Goal: Register for event/course

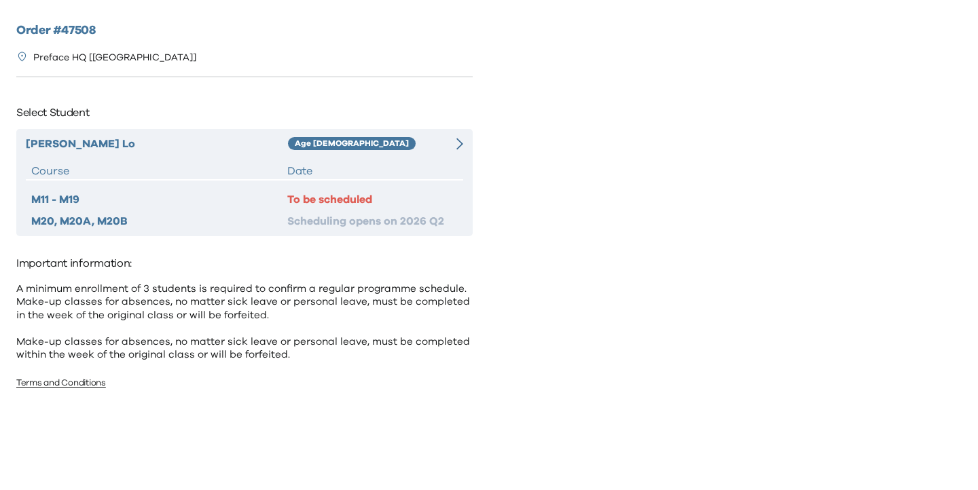
click at [361, 143] on div "Age [DEMOGRAPHIC_DATA]" at bounding box center [364, 144] width 153 height 16
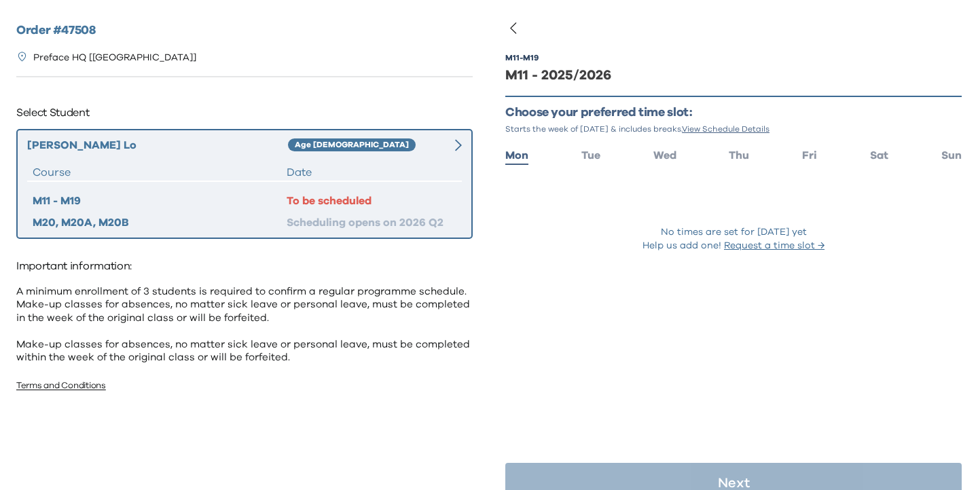
click at [879, 165] on div "M11 - M19 M11 - 2025/2026 Choose your preferred time slot: Starts the week of S…" at bounding box center [733, 170] width 457 height 274
click at [880, 151] on span "Sat" at bounding box center [879, 155] width 18 height 11
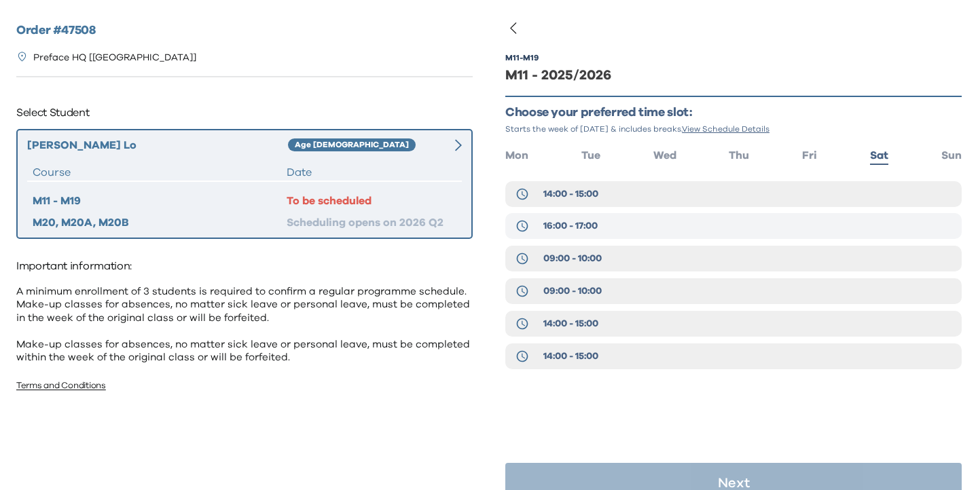
click at [588, 228] on span "16:00 - 17:00" at bounding box center [570, 226] width 54 height 14
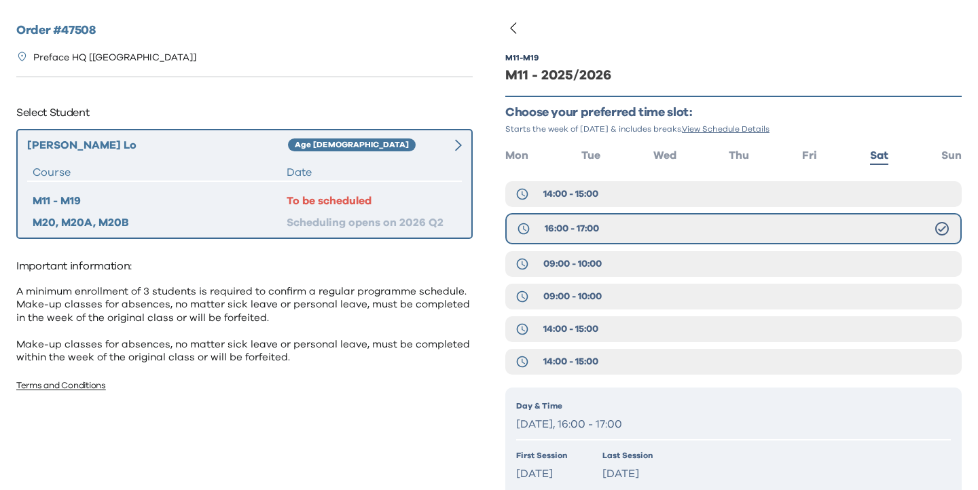
scroll to position [105, 0]
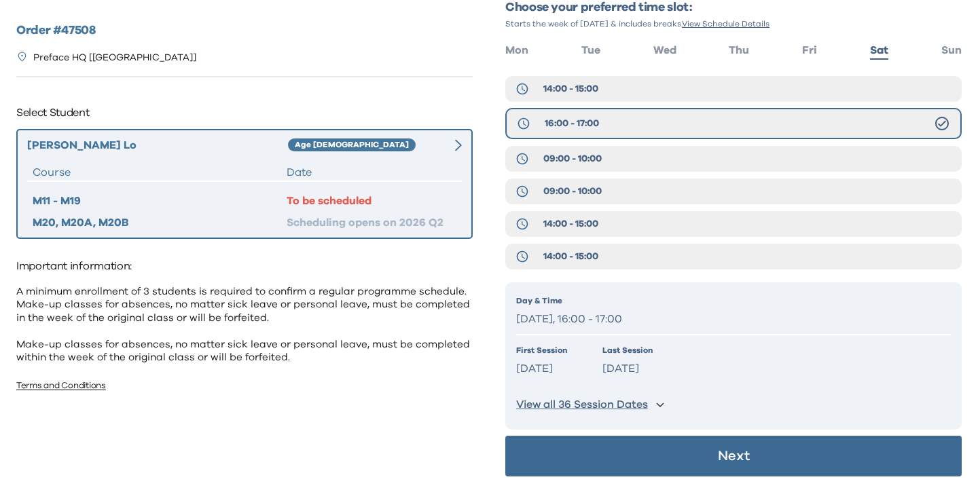
click at [589, 444] on button "Next" at bounding box center [733, 456] width 457 height 41
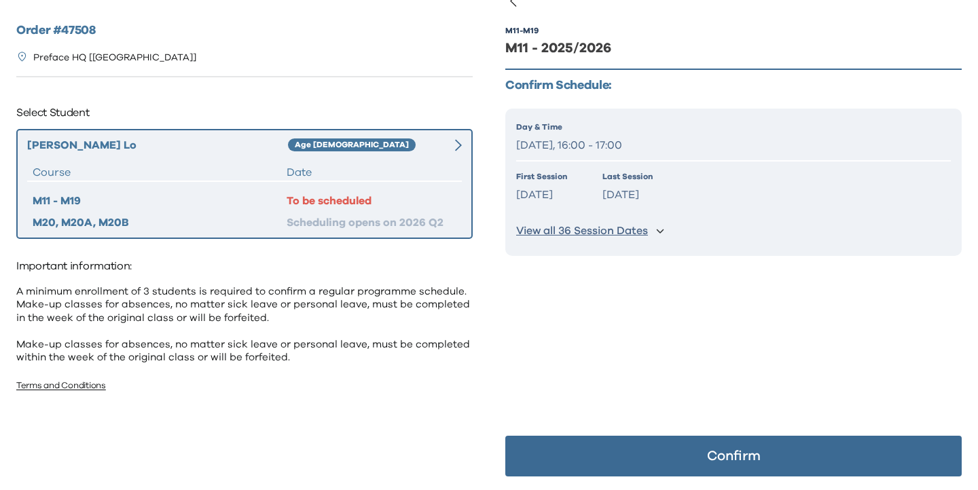
click at [588, 444] on button "Confirm" at bounding box center [733, 456] width 457 height 41
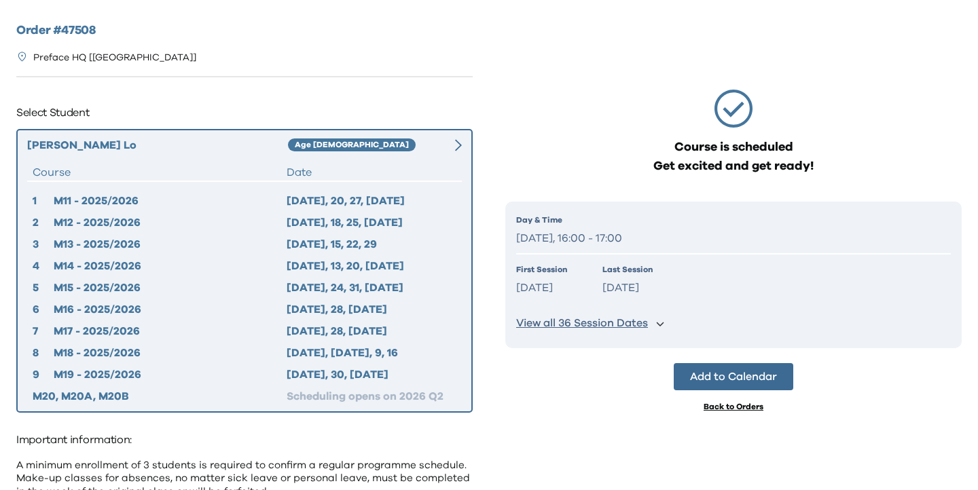
scroll to position [0, 0]
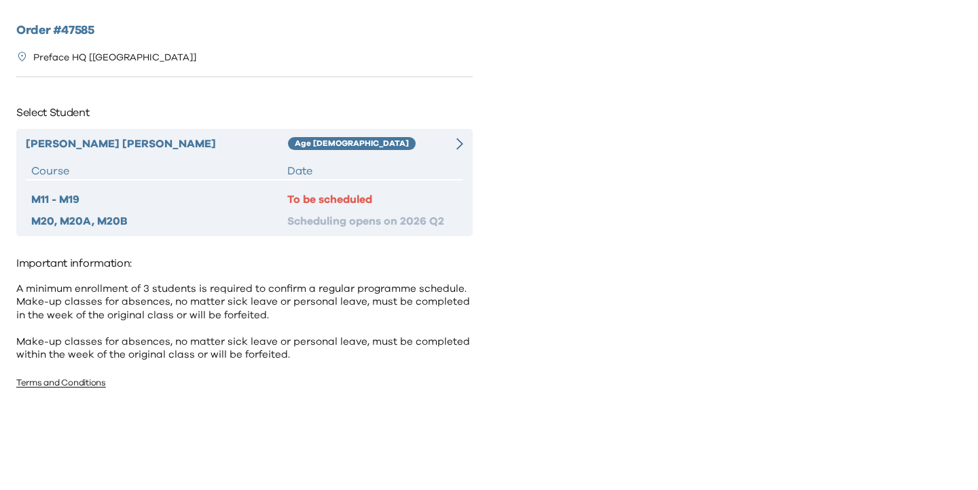
click at [401, 147] on div "Age 4-5" at bounding box center [364, 144] width 153 height 16
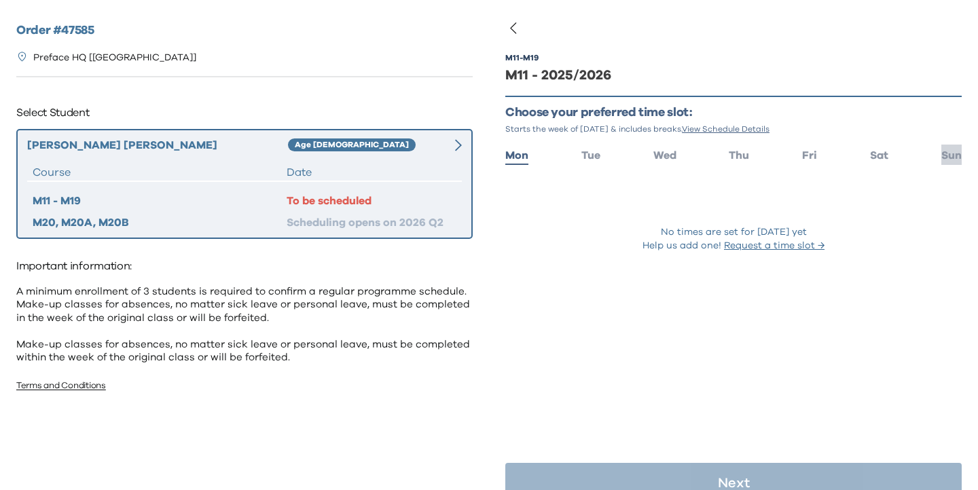
click at [946, 157] on span "Sun" at bounding box center [952, 155] width 20 height 11
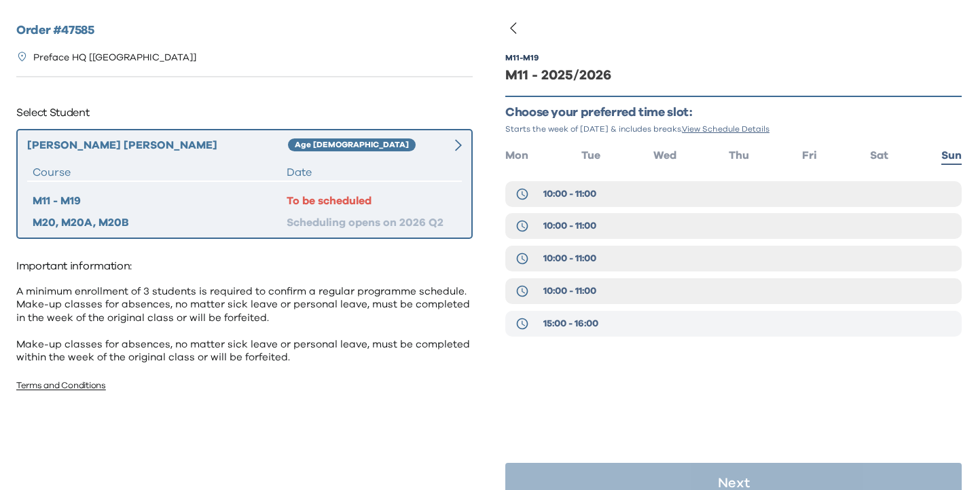
click at [618, 319] on button "15:00 - 16:00" at bounding box center [733, 324] width 457 height 26
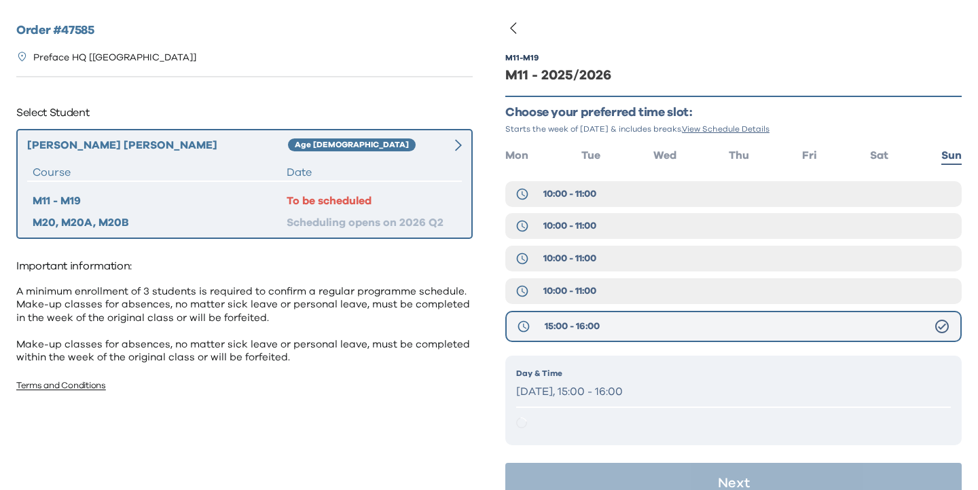
scroll to position [27, 0]
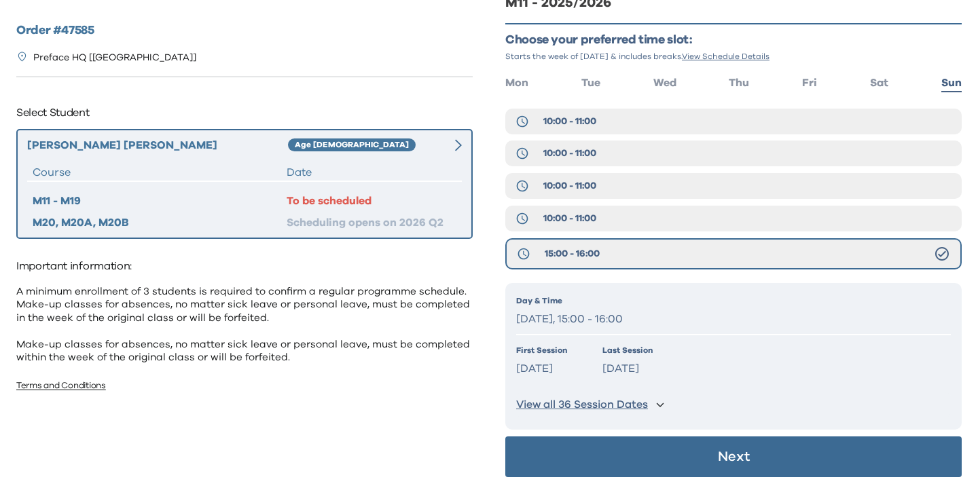
click at [622, 456] on button "Next" at bounding box center [733, 457] width 457 height 41
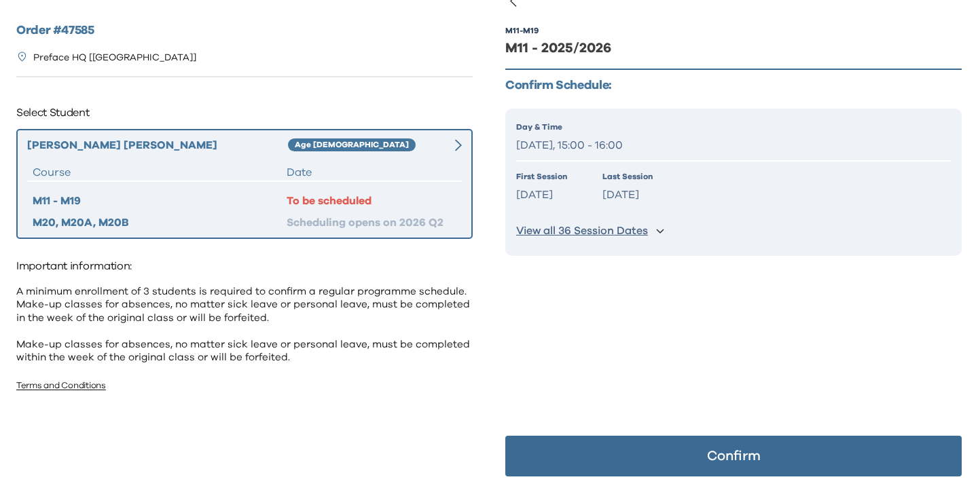
click at [622, 456] on button "Confirm" at bounding box center [733, 456] width 457 height 41
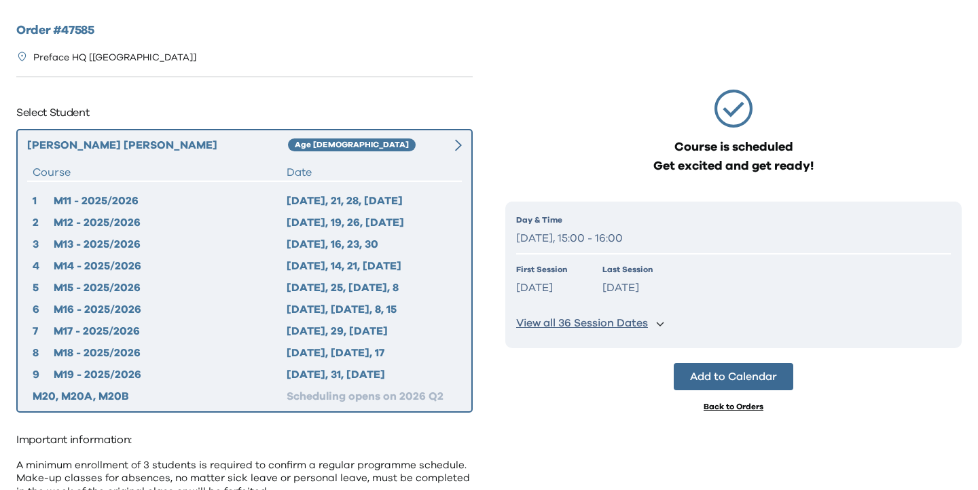
scroll to position [0, 0]
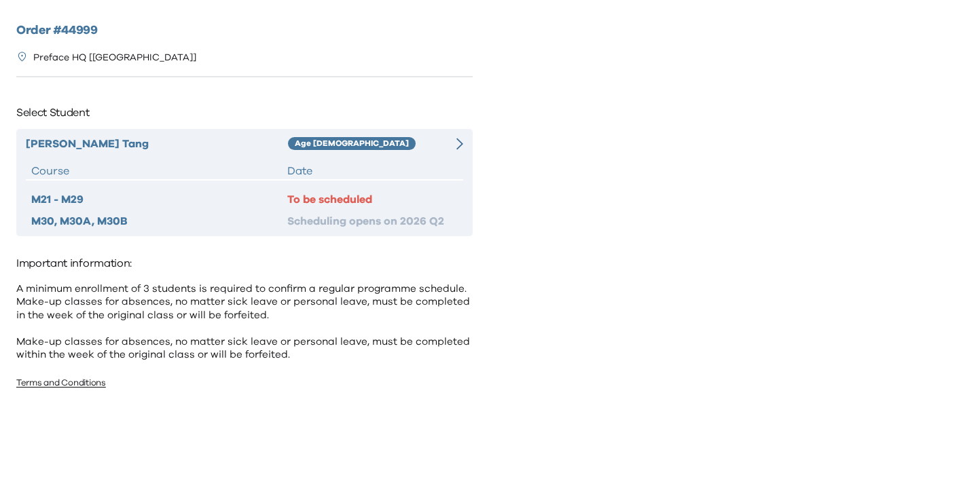
click at [401, 174] on div "Date" at bounding box center [372, 171] width 171 height 16
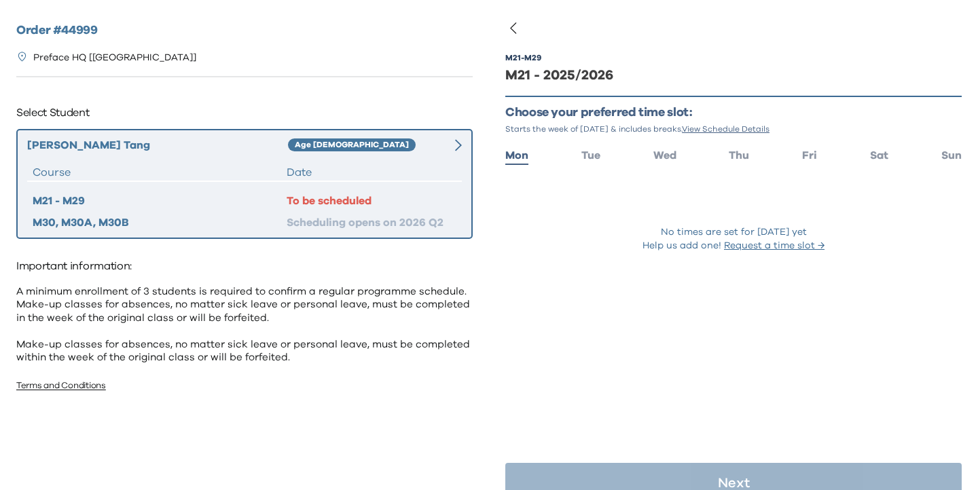
click at [930, 162] on ul "Mon Tue Wed Thu Fri Sat Sun" at bounding box center [733, 155] width 457 height 20
click at [895, 155] on ul "Mon Tue Wed Thu Fri Sat Sun" at bounding box center [733, 155] width 457 height 20
click at [886, 156] on span "Sat" at bounding box center [879, 155] width 18 height 11
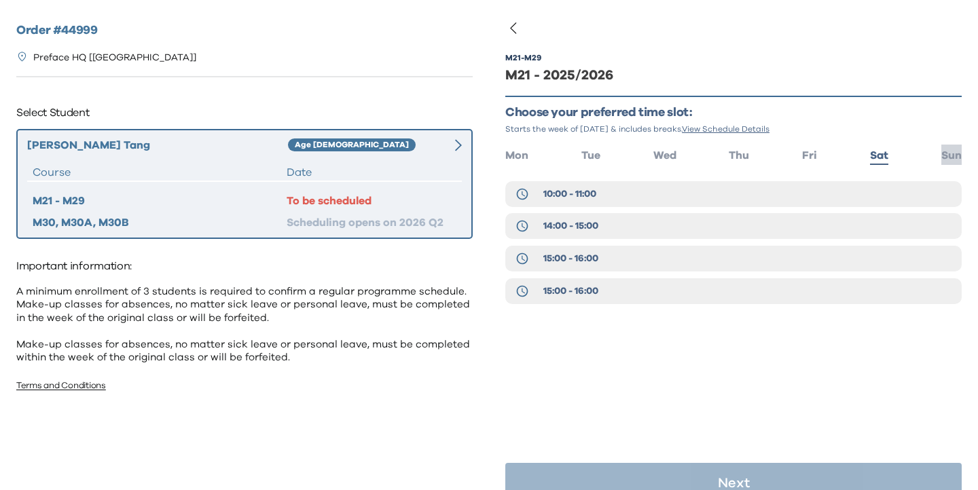
click at [944, 156] on span "Sun" at bounding box center [952, 155] width 20 height 11
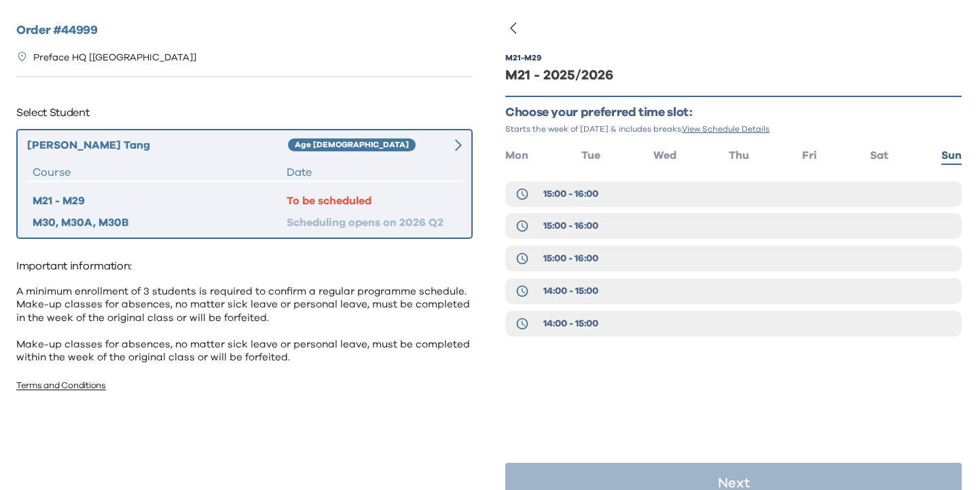
click at [889, 158] on ul "Mon Tue Wed Thu Fri Sat Sun" at bounding box center [733, 155] width 457 height 20
click at [882, 156] on span "Sat" at bounding box center [879, 155] width 18 height 11
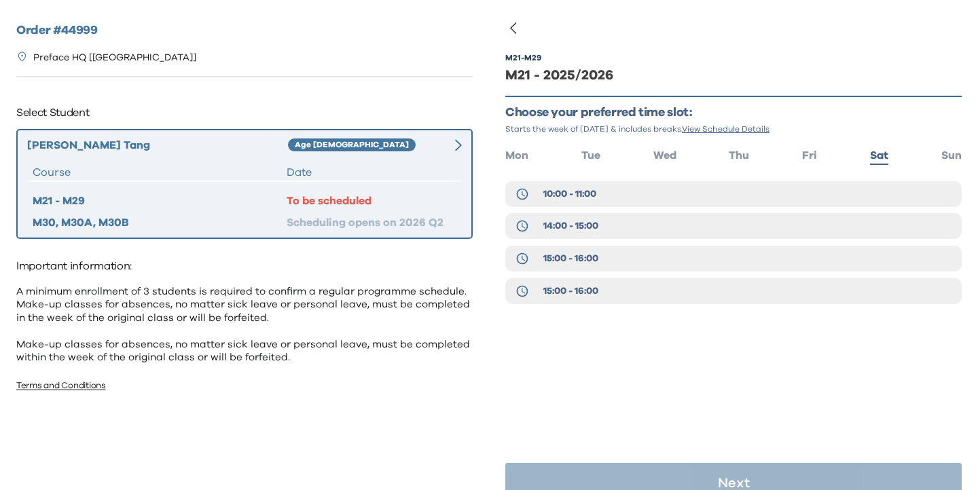
click at [811, 168] on div "M21 - M29 M21 - 2025/2026 Choose your preferred time slot: Starts the week of S…" at bounding box center [733, 199] width 457 height 333
click at [811, 158] on span "Fri" at bounding box center [809, 155] width 15 height 11
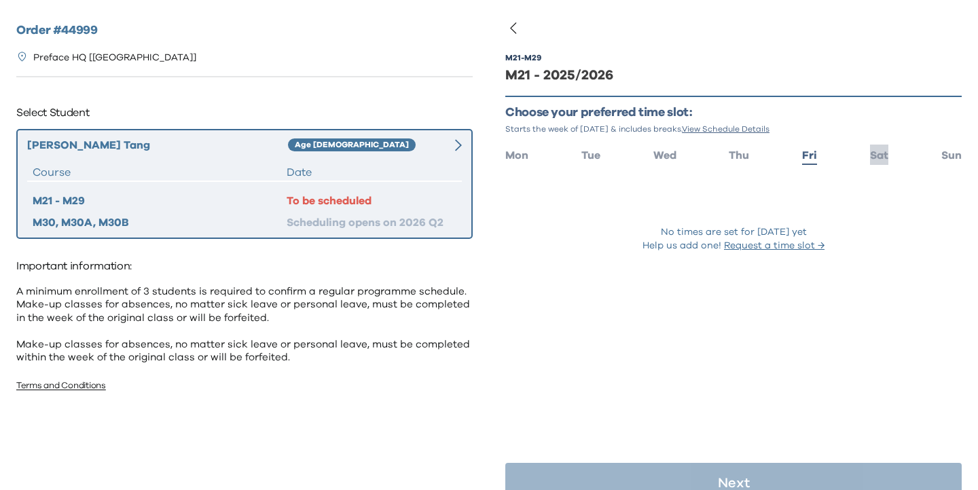
click at [870, 156] on span "Sat" at bounding box center [879, 155] width 18 height 11
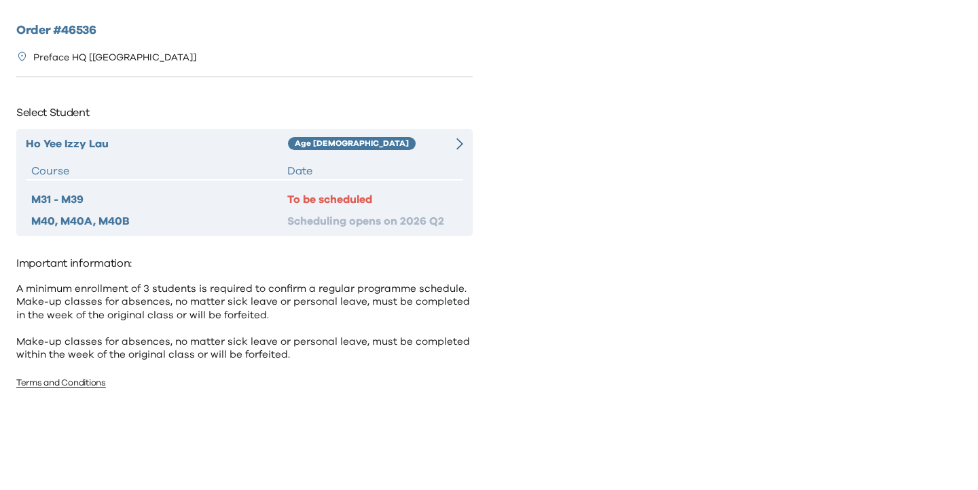
click at [403, 147] on div "Age [DEMOGRAPHIC_DATA]" at bounding box center [364, 144] width 153 height 16
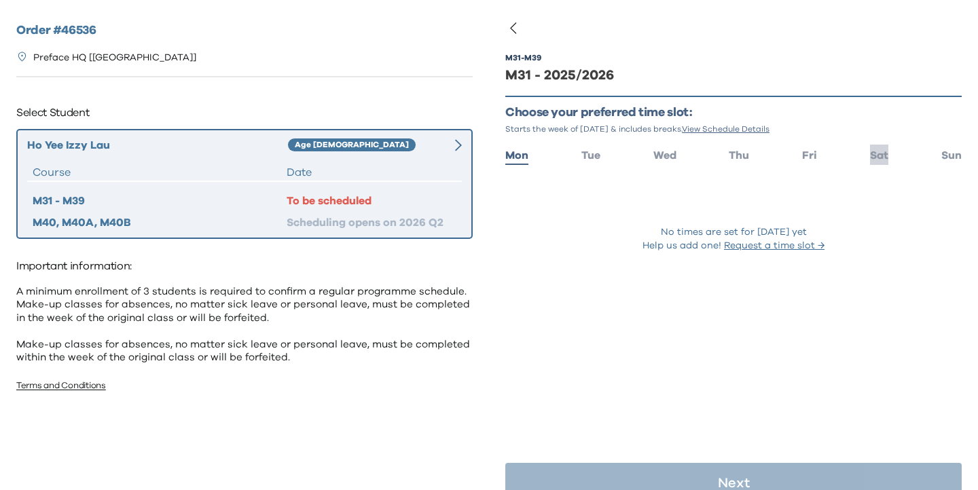
click at [876, 157] on span "Sat" at bounding box center [879, 155] width 18 height 11
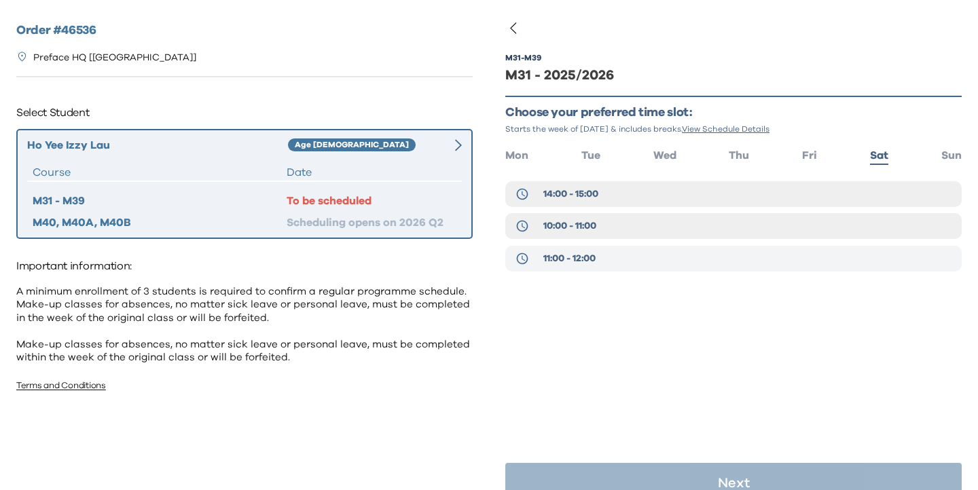
click at [662, 248] on button "11:00 - 12:00" at bounding box center [733, 259] width 457 height 26
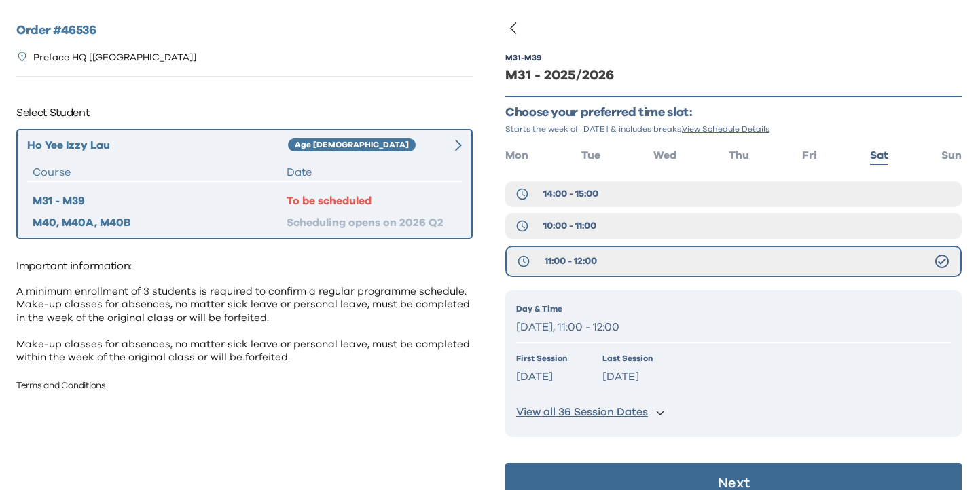
click at [652, 474] on button "Next" at bounding box center [733, 483] width 457 height 41
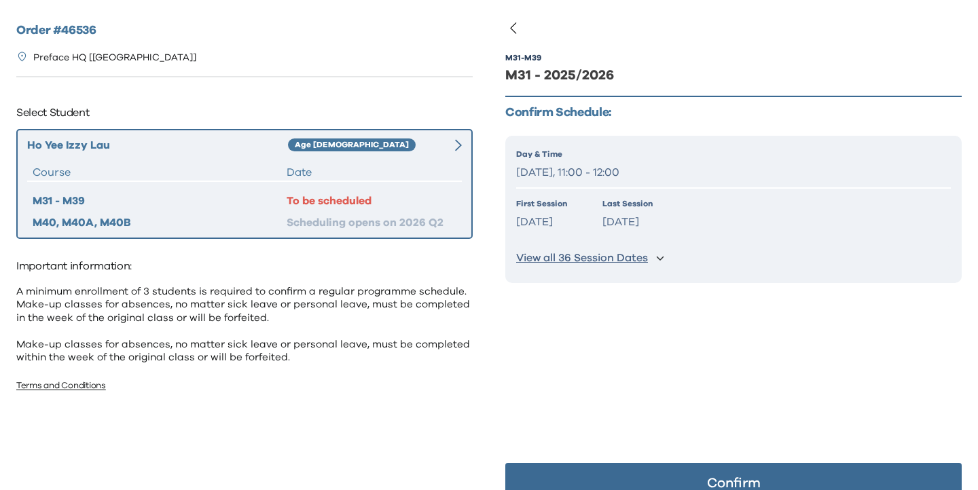
click at [652, 475] on button "Confirm" at bounding box center [733, 483] width 457 height 41
